Goal: Task Accomplishment & Management: Manage account settings

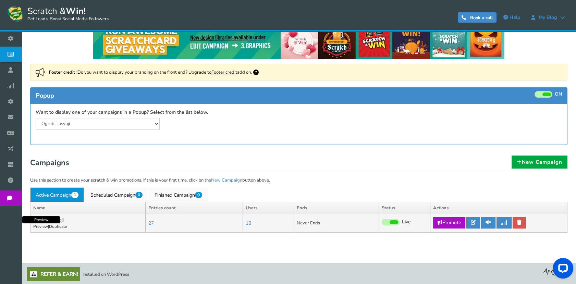
click at [40, 226] on link "Preview" at bounding box center [40, 226] width 15 height 5
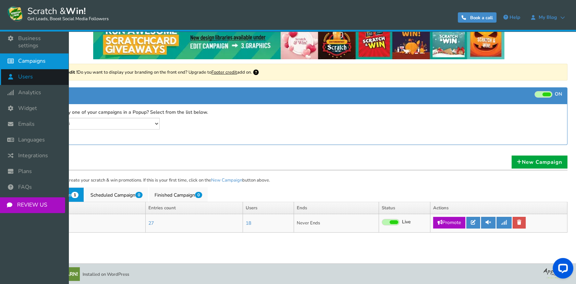
click at [20, 73] on span "Users" at bounding box center [25, 76] width 15 height 7
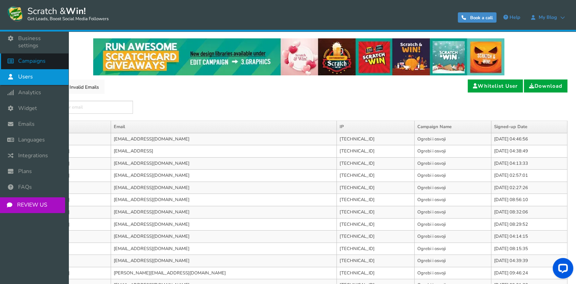
click at [25, 58] on span "Campaigns" at bounding box center [31, 61] width 27 height 7
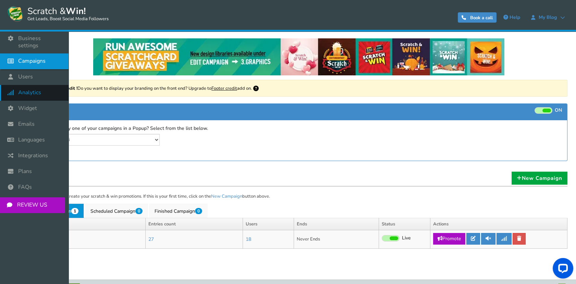
click at [27, 92] on link "Analytics" at bounding box center [34, 93] width 69 height 16
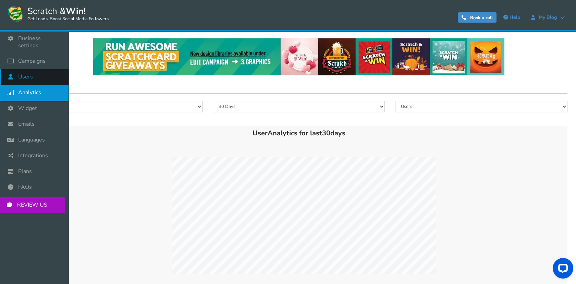
click at [12, 69] on icon at bounding box center [12, 76] width 13 height 15
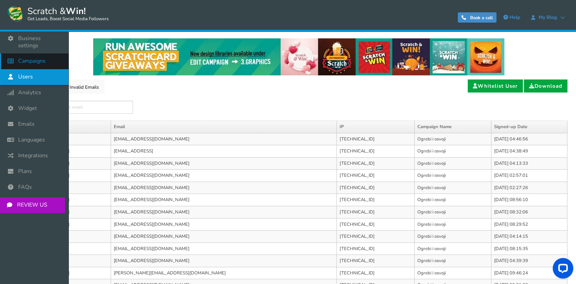
click at [14, 61] on icon at bounding box center [12, 60] width 13 height 15
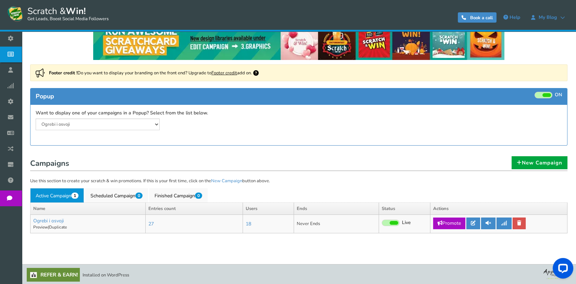
scroll to position [16, 0]
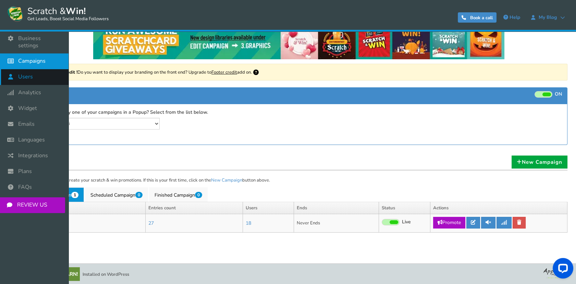
click at [15, 72] on icon at bounding box center [12, 76] width 13 height 15
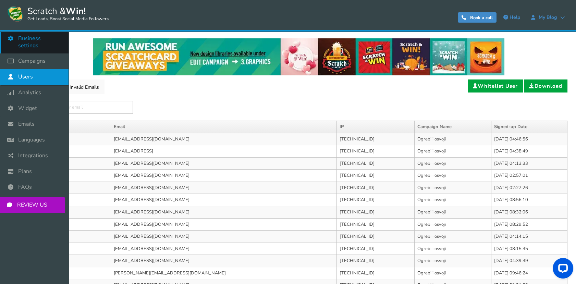
click at [21, 35] on span "Business settings" at bounding box center [40, 42] width 44 height 14
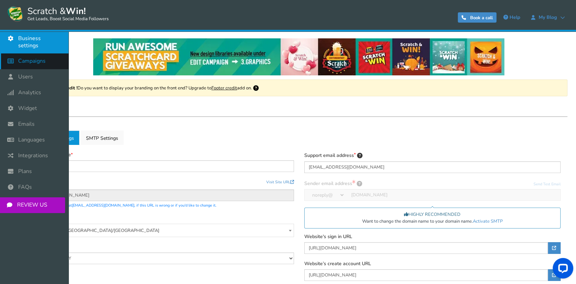
click at [17, 55] on icon at bounding box center [12, 60] width 13 height 15
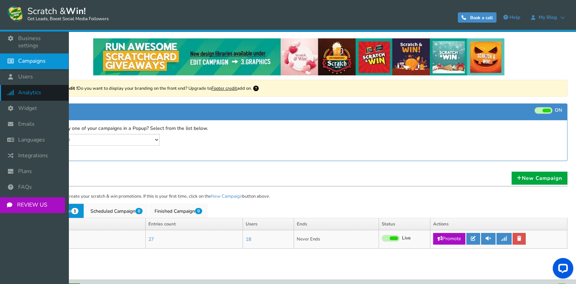
click at [16, 85] on icon at bounding box center [12, 92] width 13 height 15
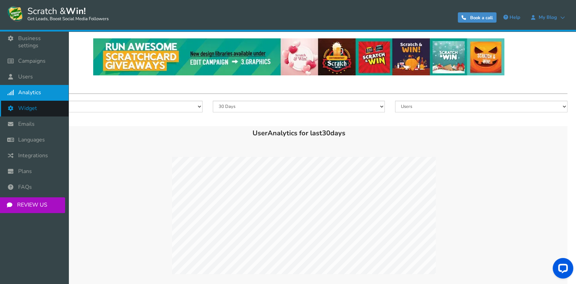
click at [13, 103] on icon at bounding box center [12, 108] width 13 height 15
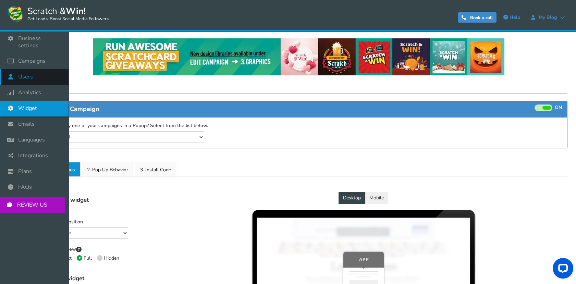
select select "mid-bottom-bar"
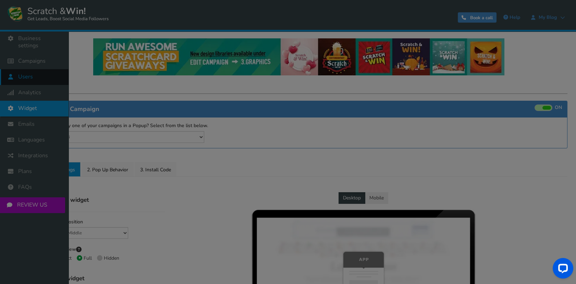
click at [13, 70] on div "● ● ● ● ● ●" at bounding box center [288, 142] width 576 height 284
radio input "true"
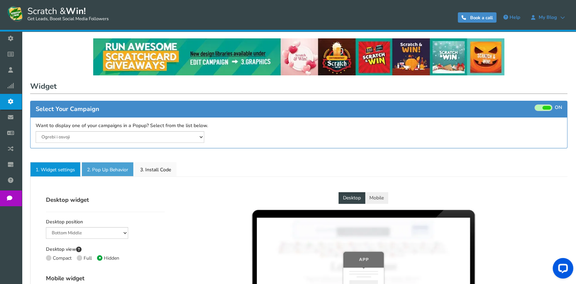
click at [106, 175] on link "2. Pop Up Behavior" at bounding box center [108, 169] width 52 height 14
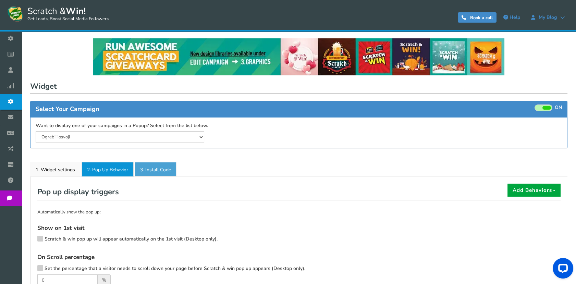
click at [158, 169] on link "3. Install Code" at bounding box center [156, 169] width 42 height 14
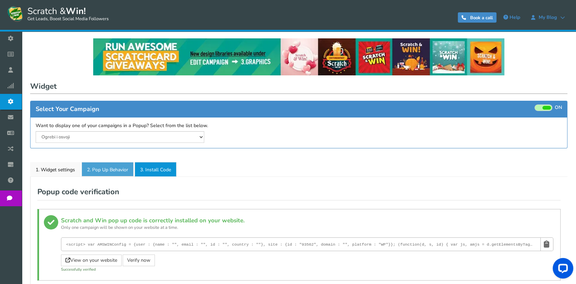
click at [107, 167] on link "2. Pop Up Behavior" at bounding box center [108, 169] width 52 height 14
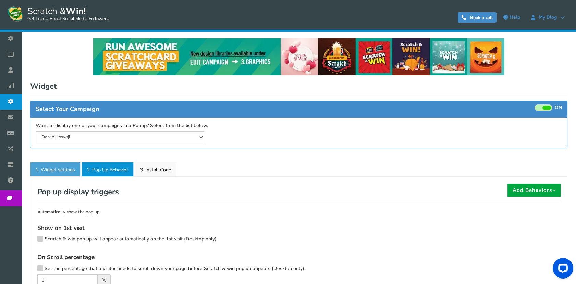
click at [50, 169] on link "1. Widget settings" at bounding box center [55, 169] width 50 height 14
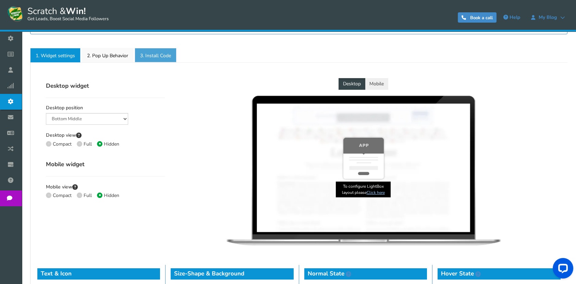
click at [145, 54] on link "3. Install Code" at bounding box center [156, 55] width 42 height 14
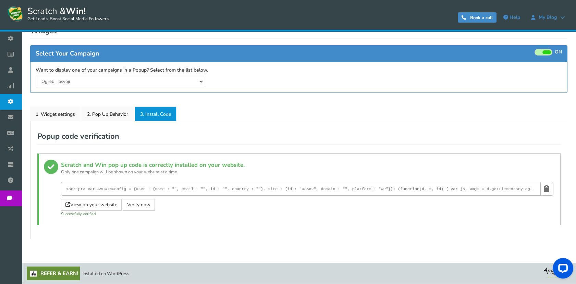
scroll to position [55, 0]
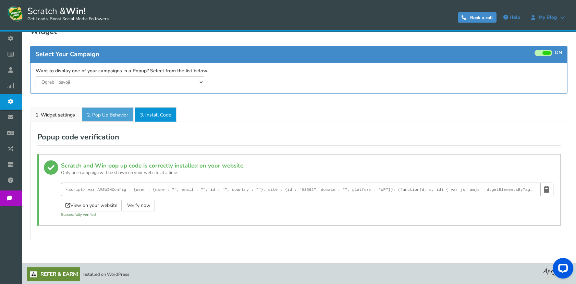
click at [103, 112] on link "2. Pop Up Behavior" at bounding box center [108, 114] width 52 height 14
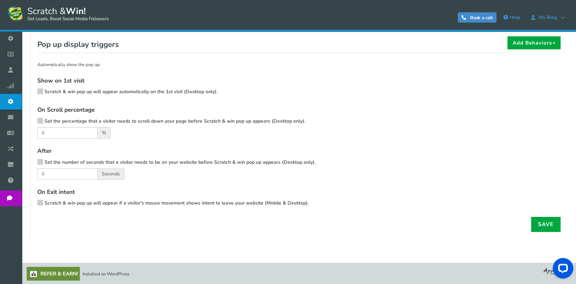
scroll to position [33, 0]
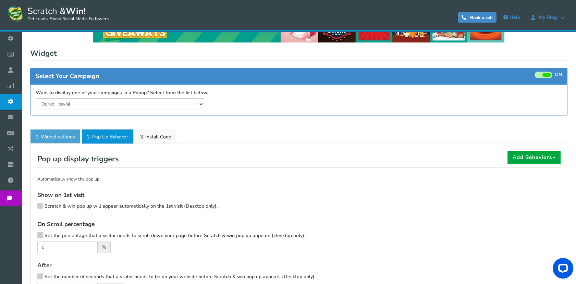
click at [58, 134] on link "1. Widget settings" at bounding box center [55, 136] width 50 height 14
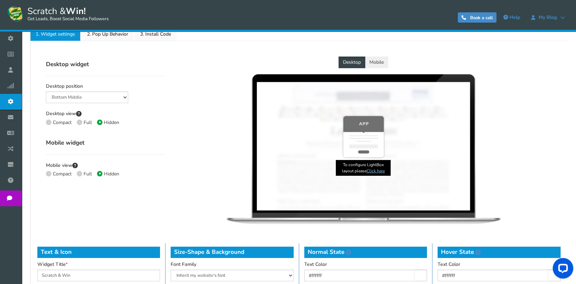
scroll to position [48, 0]
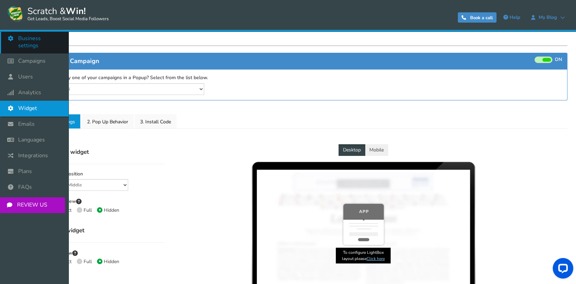
click at [27, 37] on span "Business settings" at bounding box center [40, 42] width 44 height 14
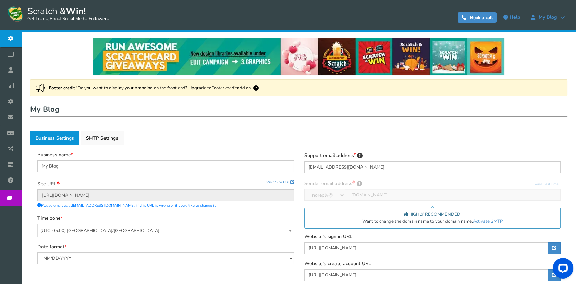
click at [11, 57] on icon at bounding box center [12, 54] width 13 height 15
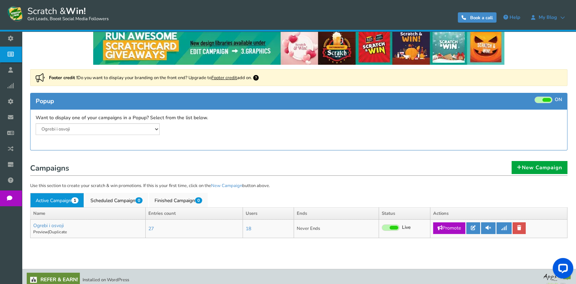
scroll to position [16, 0]
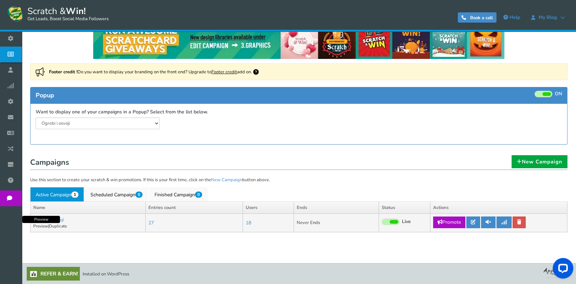
click at [44, 226] on link "Preview" at bounding box center [40, 225] width 15 height 5
click at [108, 195] on link "Scheduled Campaign 0" at bounding box center [116, 194] width 63 height 14
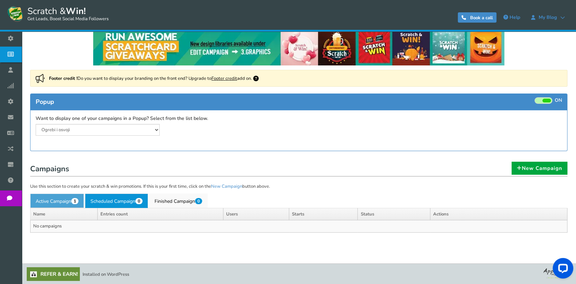
click at [71, 196] on link "Active Campaign 1" at bounding box center [57, 201] width 54 height 14
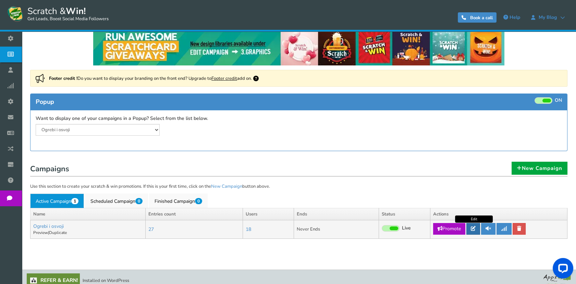
click at [474, 226] on icon at bounding box center [473, 228] width 5 height 5
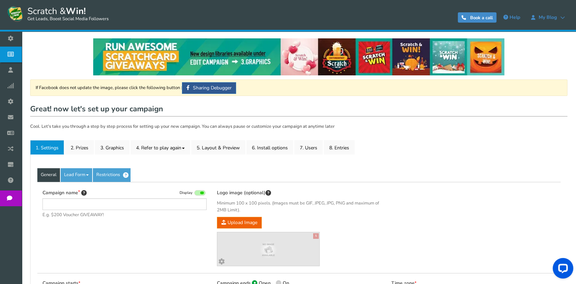
type input "Ogrebi i osvoji"
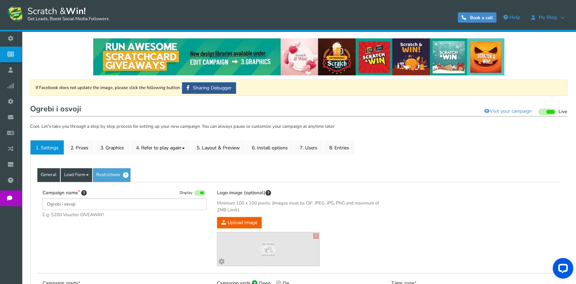
click at [74, 172] on link "Lead Form" at bounding box center [77, 175] width 32 height 14
click at [85, 174] on link "Lead Form" at bounding box center [77, 175] width 32 height 14
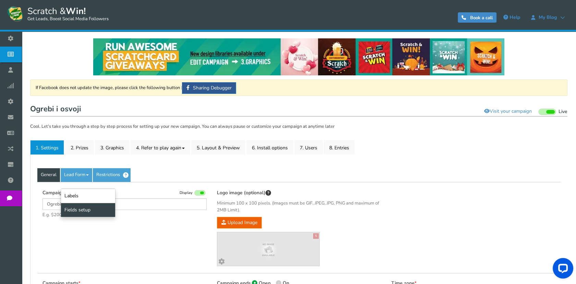
click at [82, 212] on link "Fields setup" at bounding box center [88, 210] width 54 height 14
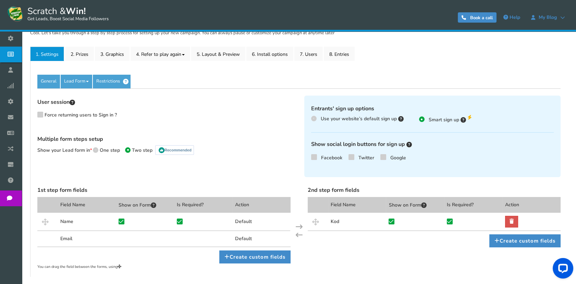
scroll to position [92, 0]
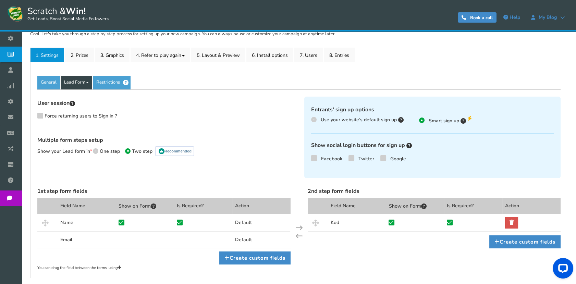
click at [85, 84] on link "Lead Form" at bounding box center [77, 83] width 32 height 14
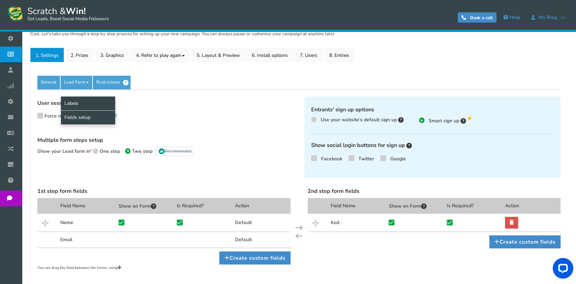
click at [78, 102] on link "Labels" at bounding box center [88, 103] width 54 height 14
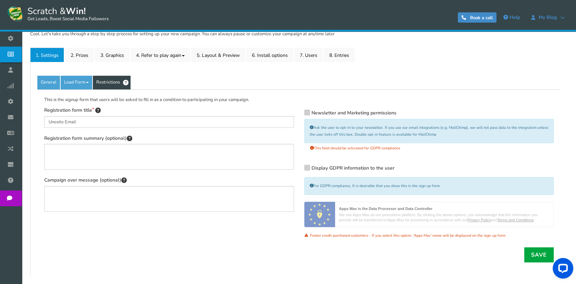
drag, startPoint x: 94, startPoint y: 81, endPoint x: 101, endPoint y: 80, distance: 7.2
click at [94, 80] on link "Restrictions" at bounding box center [112, 83] width 38 height 14
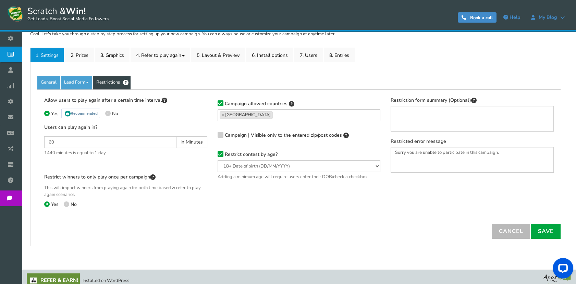
click at [220, 153] on icon at bounding box center [220, 153] width 5 height 5
click at [211, 153] on input "Restrict contest by age?" at bounding box center [211, 155] width 0 height 4
click at [219, 103] on icon at bounding box center [220, 103] width 5 height 5
click at [211, 103] on input "Campaign allowed countries" at bounding box center [211, 103] width 0 height 4
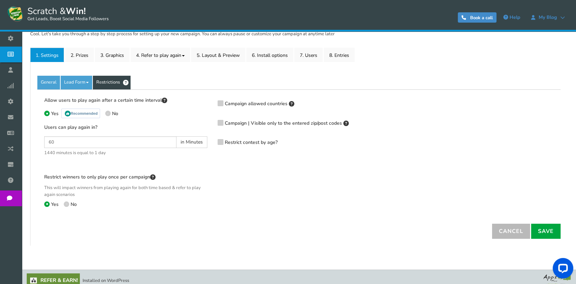
click at [219, 103] on icon at bounding box center [220, 102] width 5 height 5
click at [211, 103] on input "Campaign allowed countries" at bounding box center [211, 103] width 0 height 4
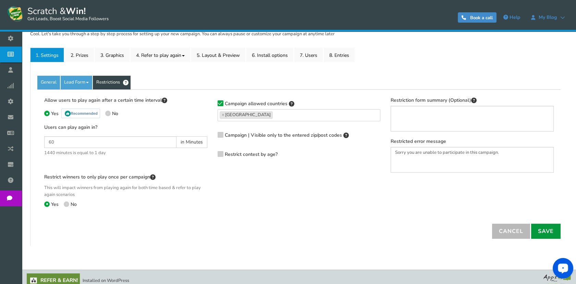
click at [553, 232] on link "Save" at bounding box center [545, 231] width 29 height 15
